Goal: Find specific page/section: Find specific page/section

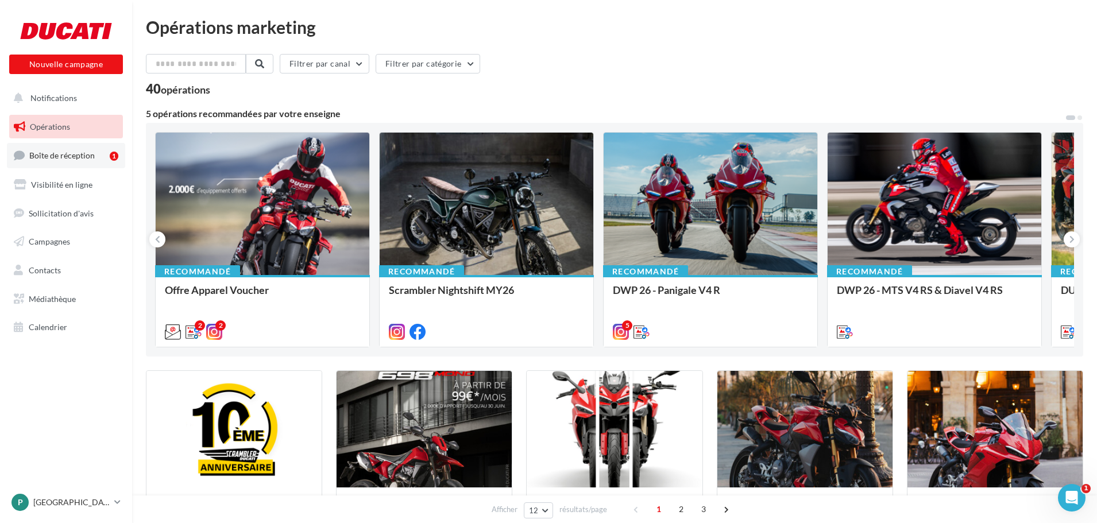
click at [77, 150] on span "Boîte de réception" at bounding box center [61, 155] width 65 height 10
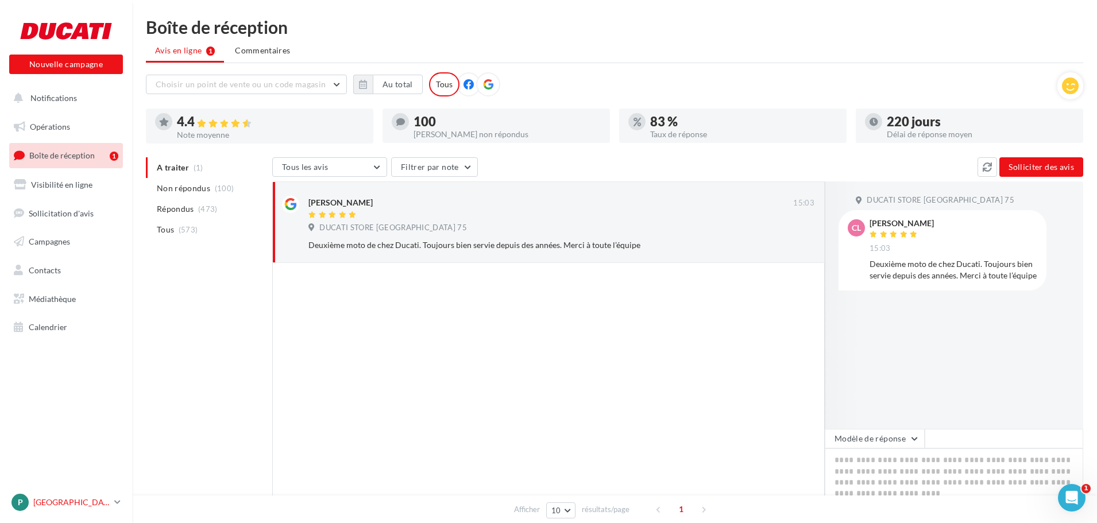
click at [48, 505] on p "[GEOGRAPHIC_DATA]" at bounding box center [71, 502] width 76 height 11
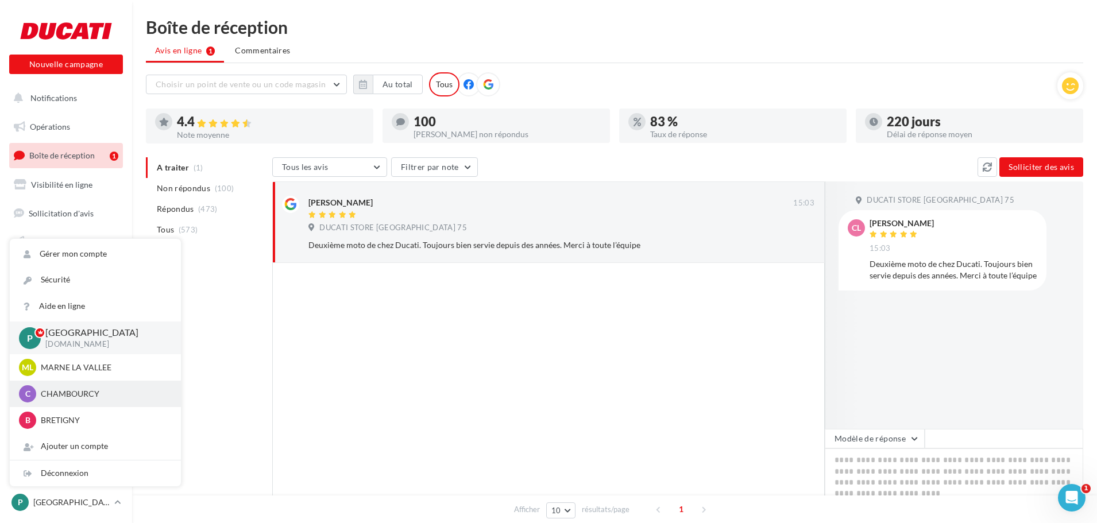
click at [73, 395] on p "CHAMBOURCY" at bounding box center [104, 393] width 126 height 11
